Goal: Browse casually: Explore the website without a specific task or goal

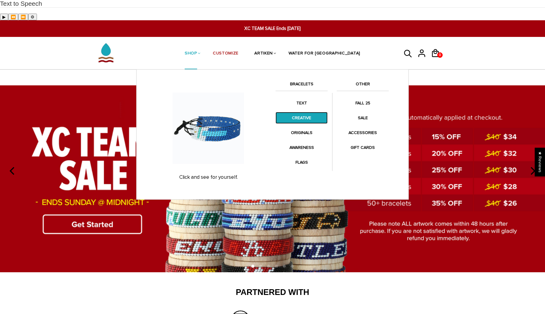
click at [307, 112] on link "CREATIVE" at bounding box center [302, 118] width 52 height 12
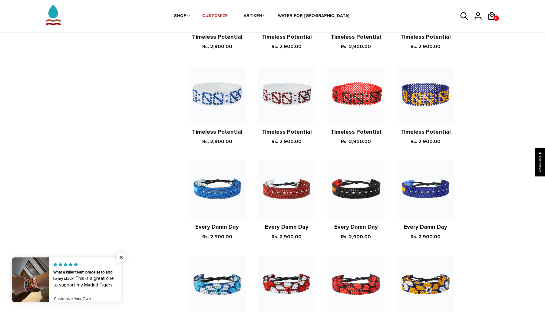
scroll to position [100, 0]
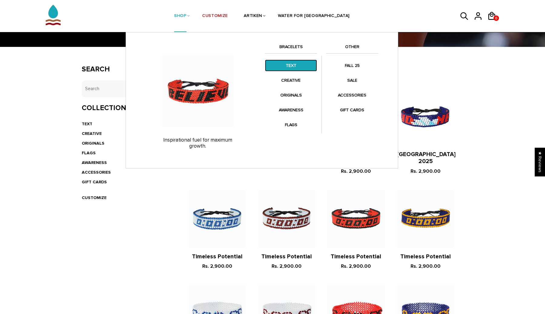
click at [293, 67] on link "TEXT" at bounding box center [291, 66] width 52 height 12
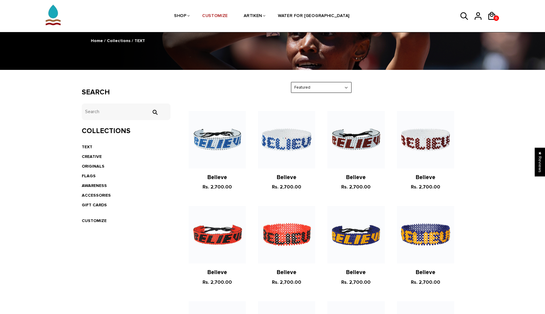
scroll to position [74, 0]
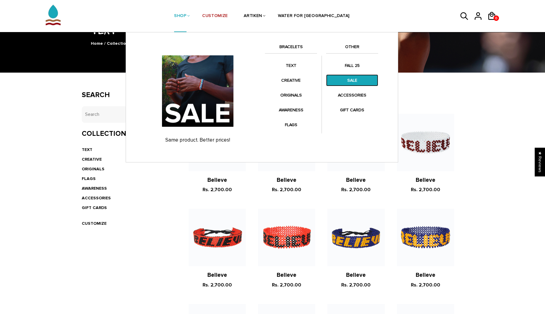
click at [345, 79] on link "SALE" at bounding box center [352, 81] width 52 height 12
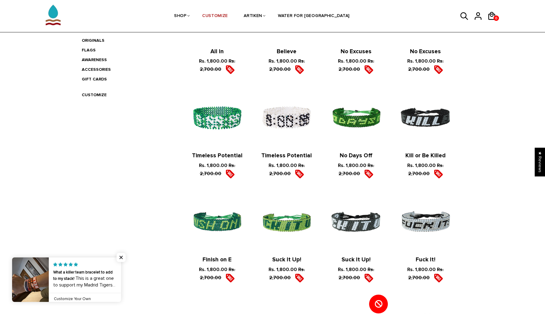
scroll to position [138, 0]
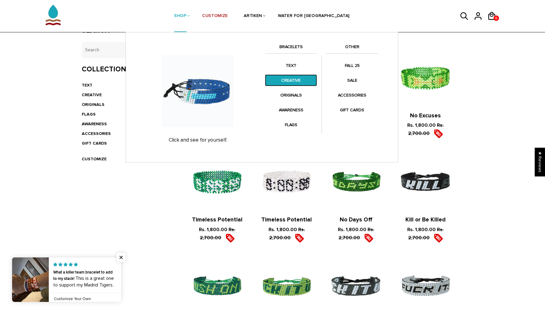
click at [293, 81] on link "CREATIVE" at bounding box center [291, 81] width 52 height 12
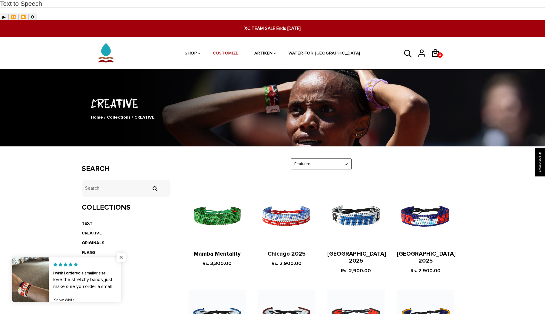
click at [120, 259] on span "Close popup widget" at bounding box center [121, 257] width 9 height 9
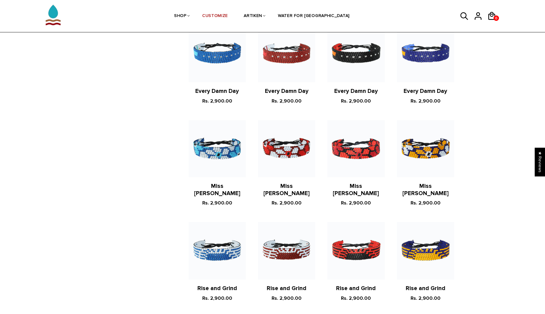
scroll to position [631, 0]
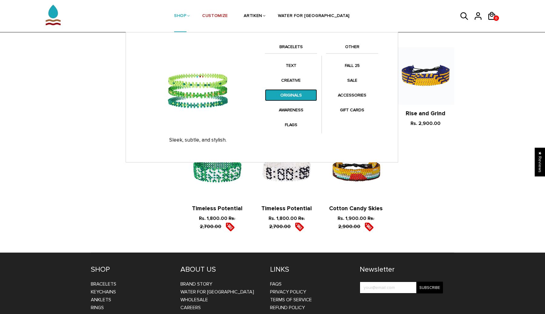
click at [305, 97] on link "ORIGINALS" at bounding box center [291, 95] width 52 height 12
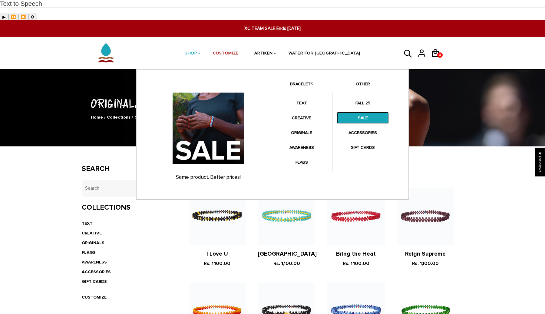
click at [364, 112] on link "SALE" at bounding box center [363, 118] width 52 height 12
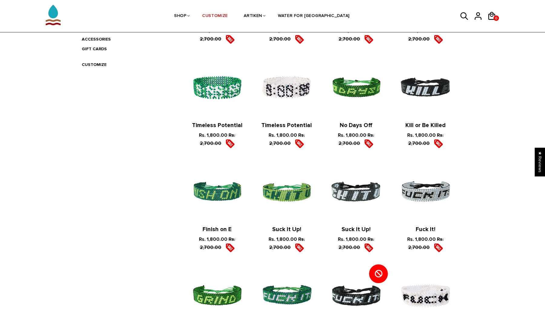
scroll to position [102, 0]
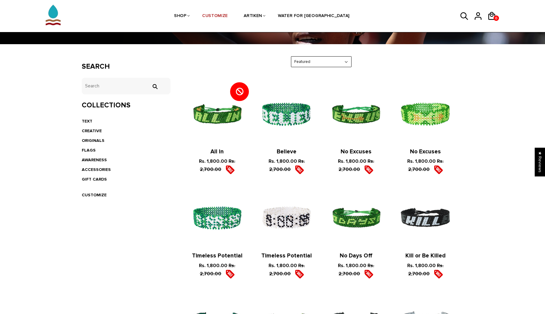
click at [420, 56] on div "Featured Featured Best Selling $ Low to High $ High to Low Z-A A-Z Oldest to Ne…" at bounding box center [322, 61] width 284 height 11
